Goal: Navigation & Orientation: Understand site structure

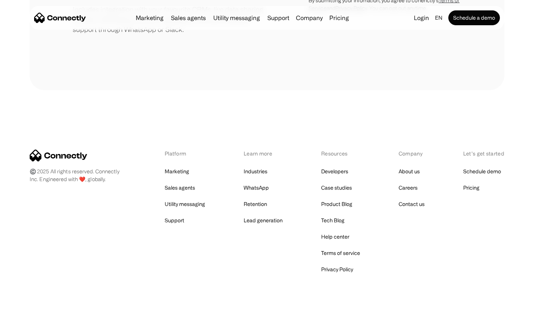
scroll to position [344, 0]
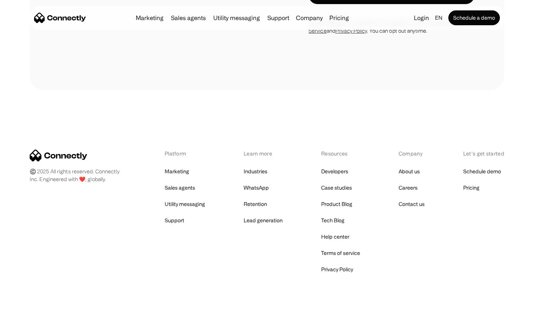
scroll to position [2264, 0]
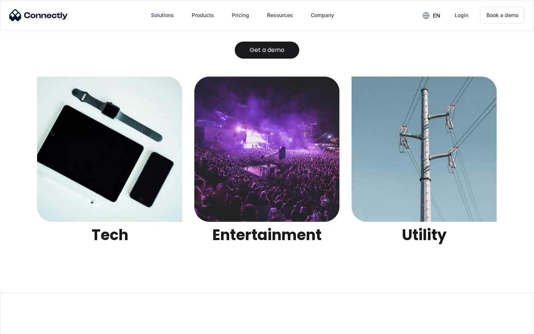
scroll to position [2339, 0]
